Goal: Navigation & Orientation: Find specific page/section

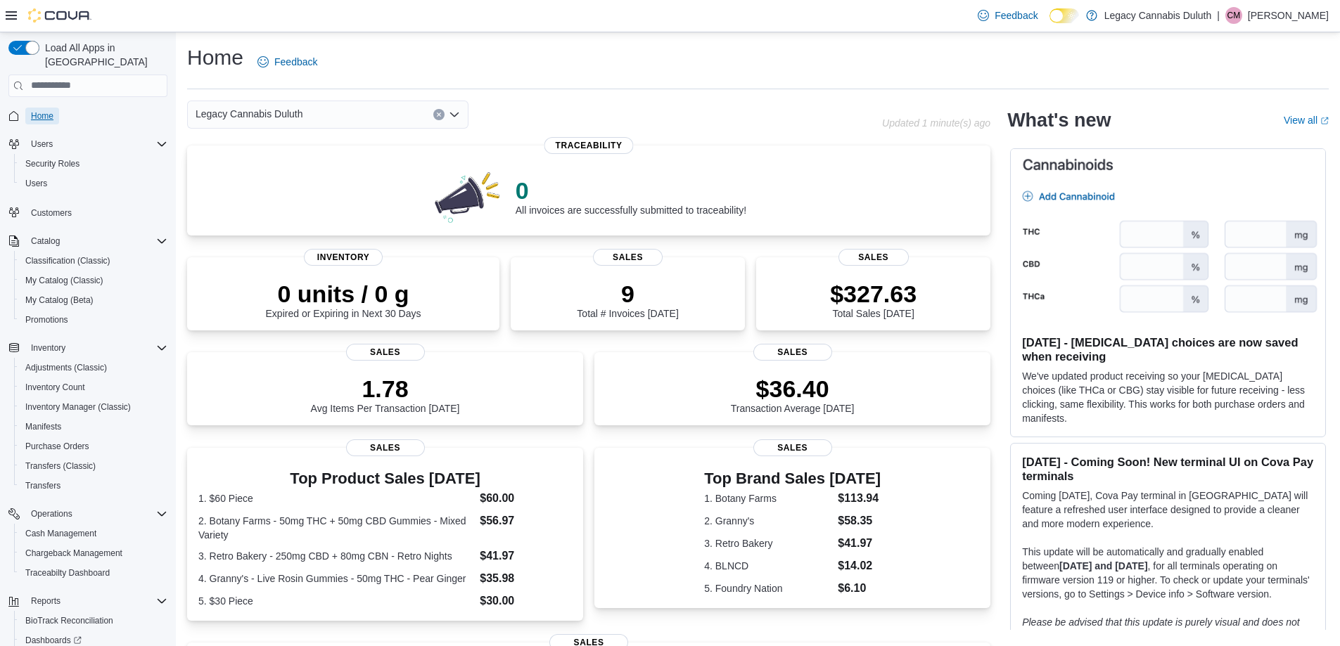
click at [43, 108] on span "Home" at bounding box center [42, 116] width 23 height 17
